Goal: Task Accomplishment & Management: Complete application form

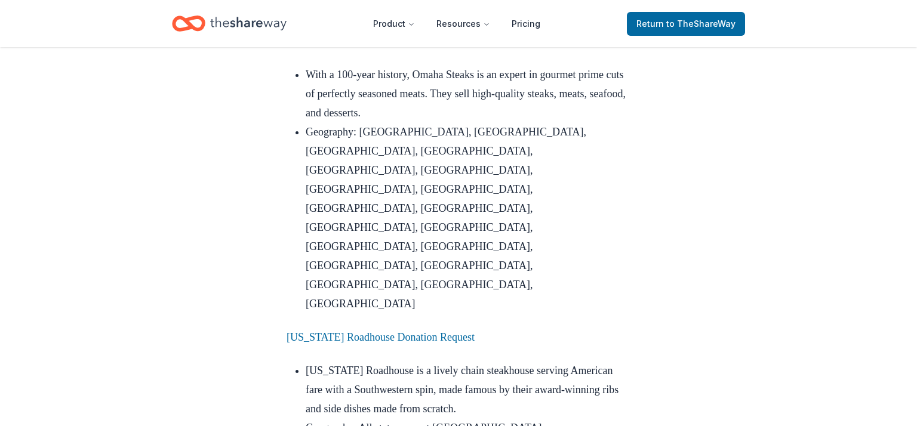
scroll to position [1436, 0]
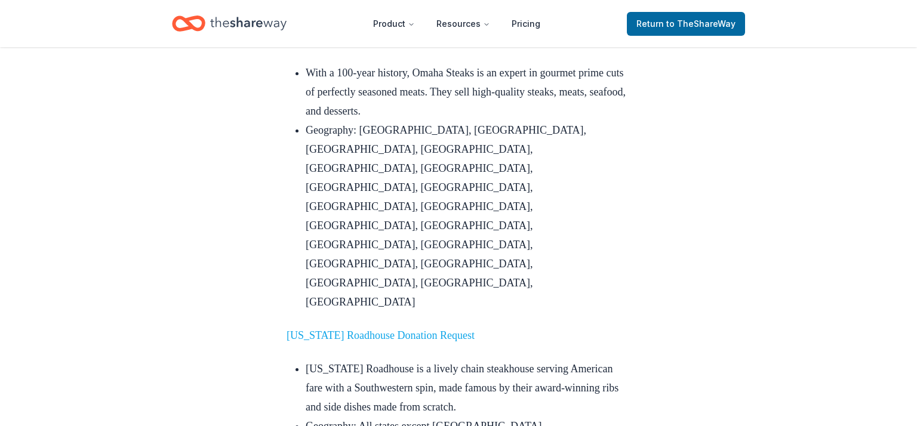
click at [362, 329] on link "Texas Roadhouse Donation Request" at bounding box center [380, 335] width 188 height 12
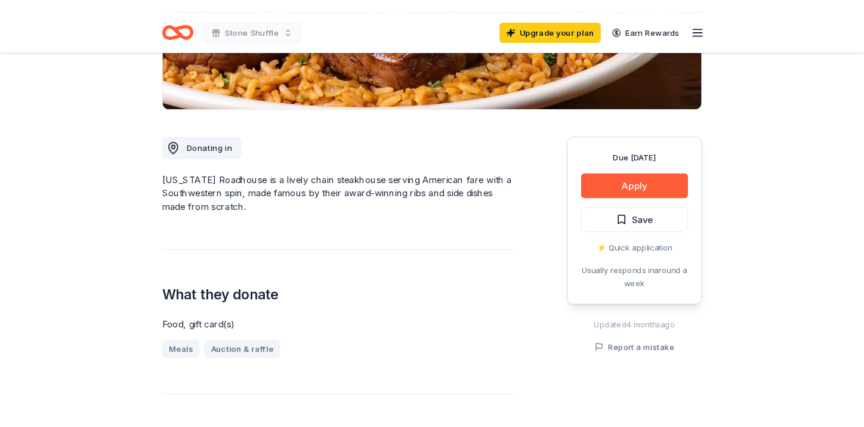
scroll to position [261, 0]
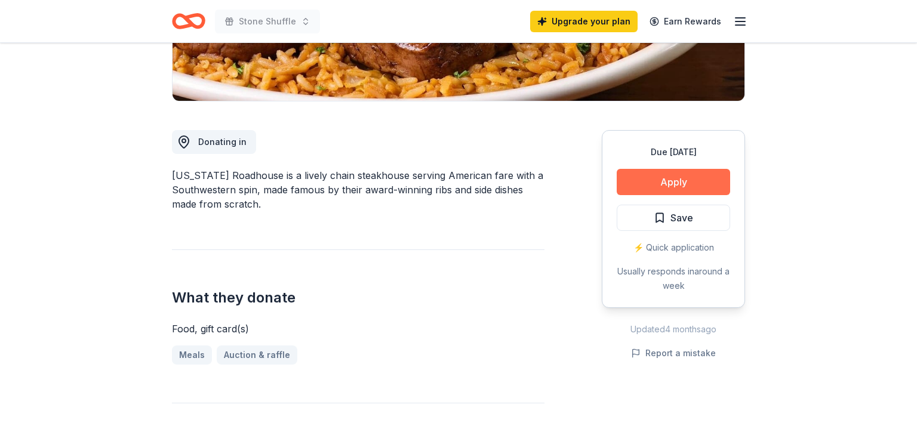
click at [670, 186] on button "Apply" at bounding box center [672, 182] width 113 height 26
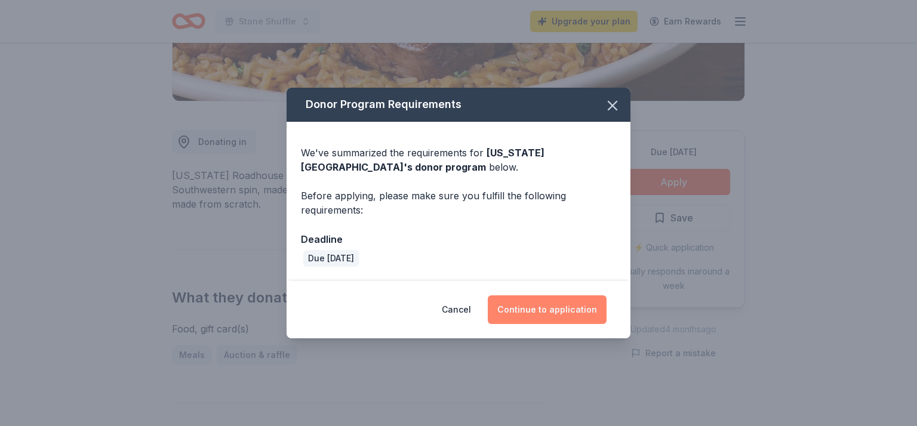
click at [567, 316] on button "Continue to application" at bounding box center [547, 309] width 119 height 29
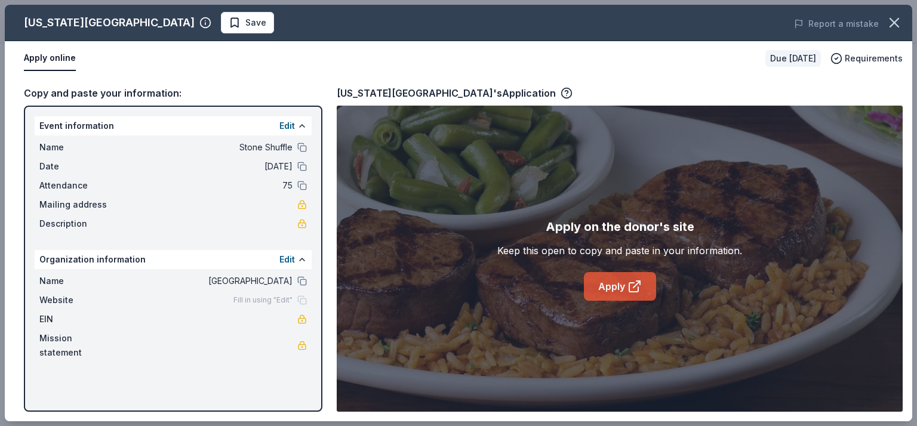
click at [613, 292] on link "Apply" at bounding box center [620, 286] width 72 height 29
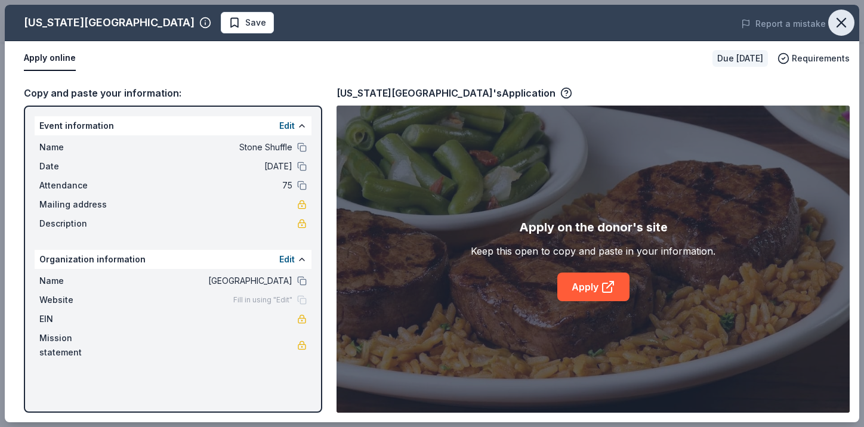
click at [838, 21] on icon "button" at bounding box center [841, 22] width 17 height 17
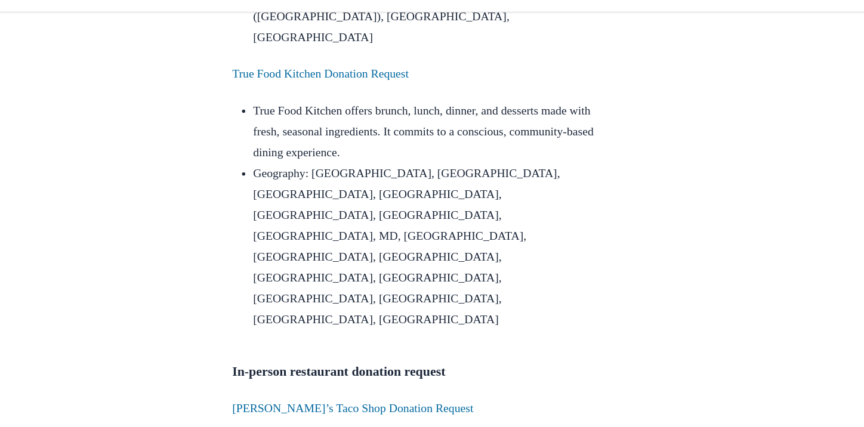
scroll to position [2130, 0]
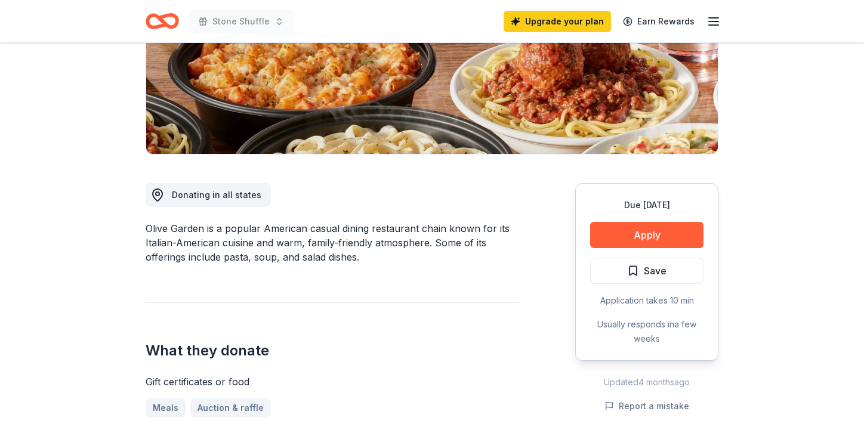
scroll to position [215, 0]
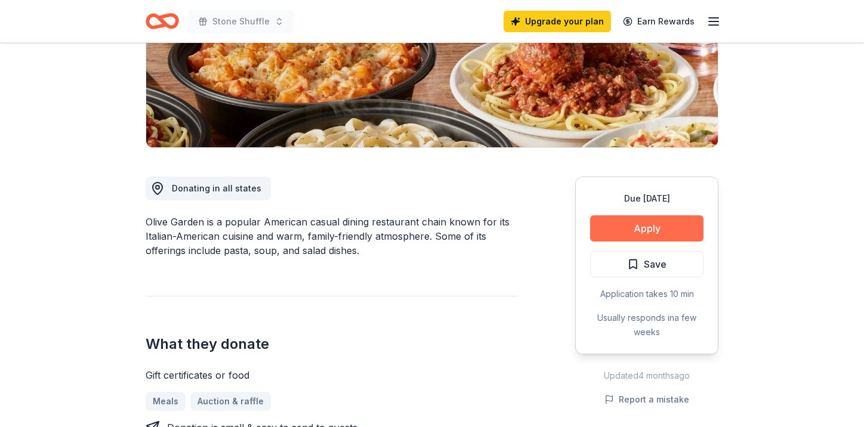
click at [639, 224] on button "Apply" at bounding box center [646, 228] width 113 height 26
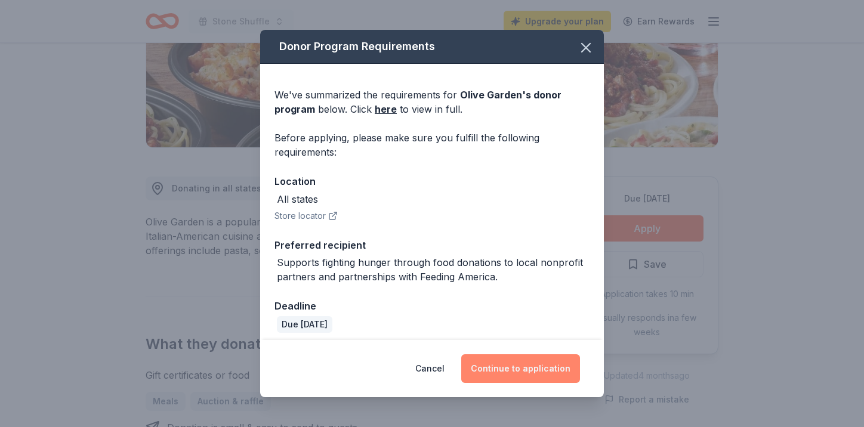
click at [539, 370] on button "Continue to application" at bounding box center [520, 368] width 119 height 29
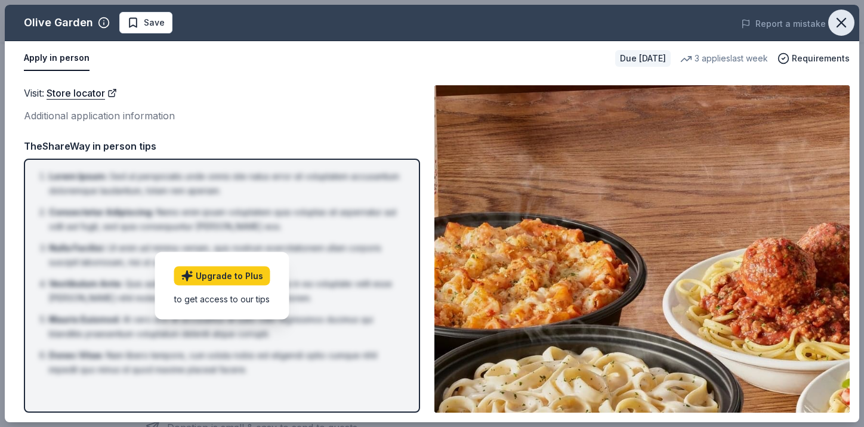
click at [840, 26] on icon "button" at bounding box center [841, 22] width 17 height 17
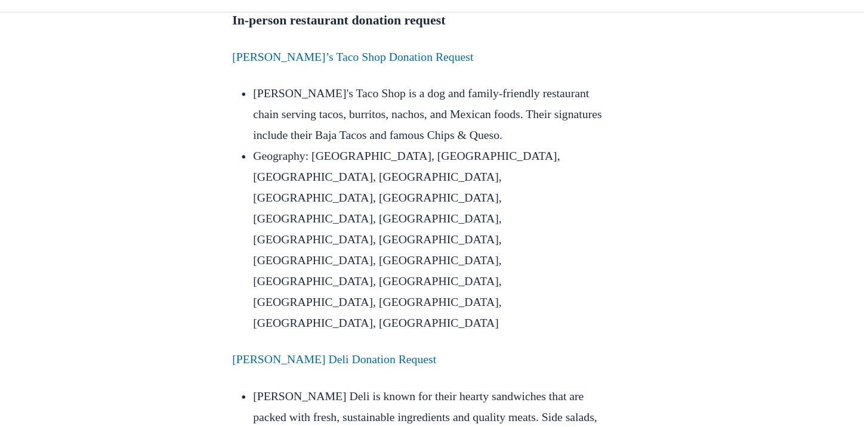
scroll to position [2451, 0]
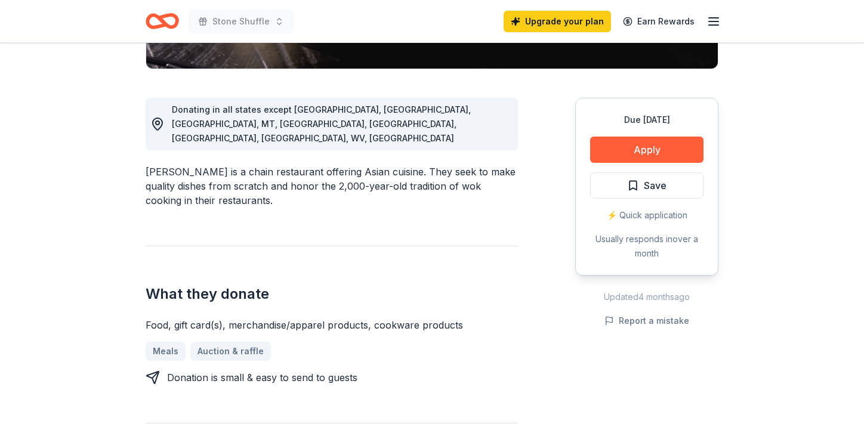
scroll to position [296, 0]
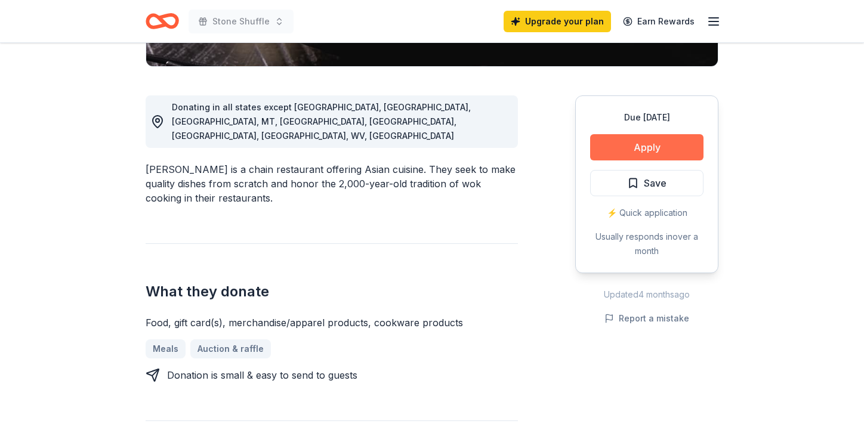
click at [648, 150] on button "Apply" at bounding box center [646, 147] width 113 height 26
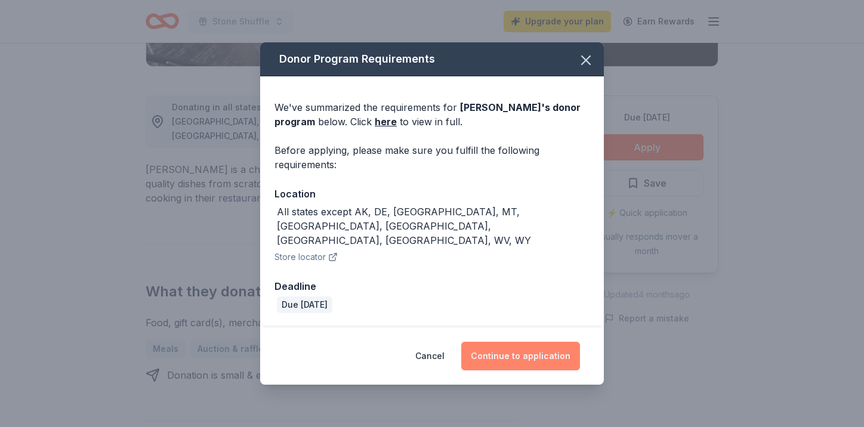
click at [529, 348] on button "Continue to application" at bounding box center [520, 356] width 119 height 29
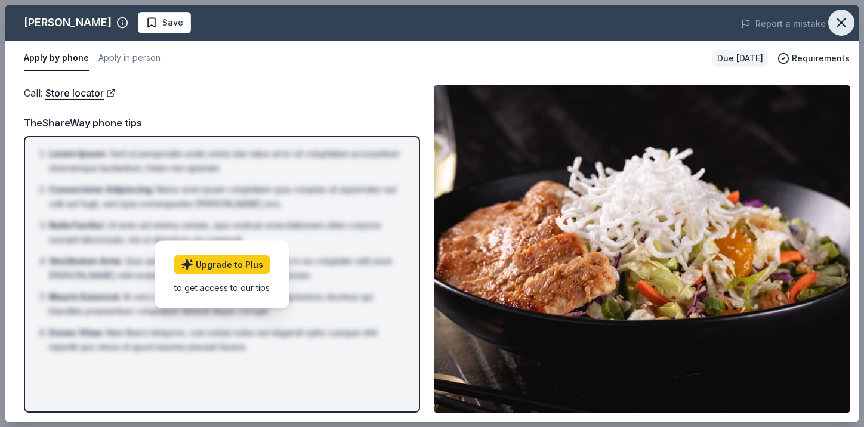
click at [841, 23] on icon "button" at bounding box center [841, 22] width 8 height 8
